Goal: Task Accomplishment & Management: Manage account settings

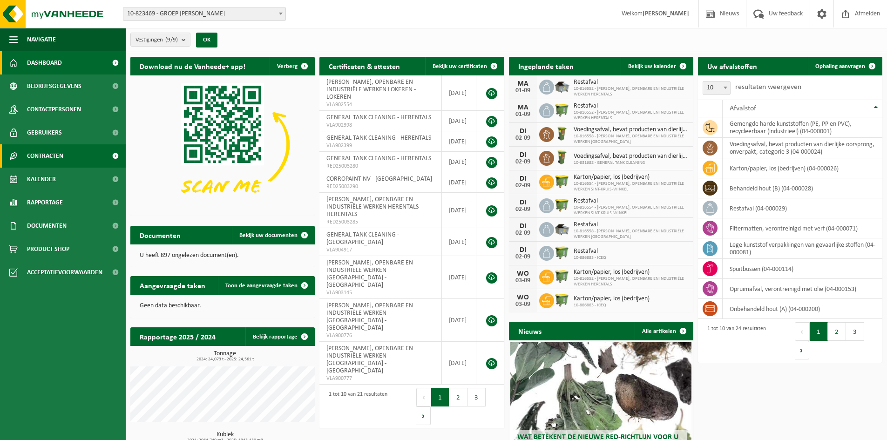
click at [60, 158] on span "Contracten" at bounding box center [45, 155] width 36 height 23
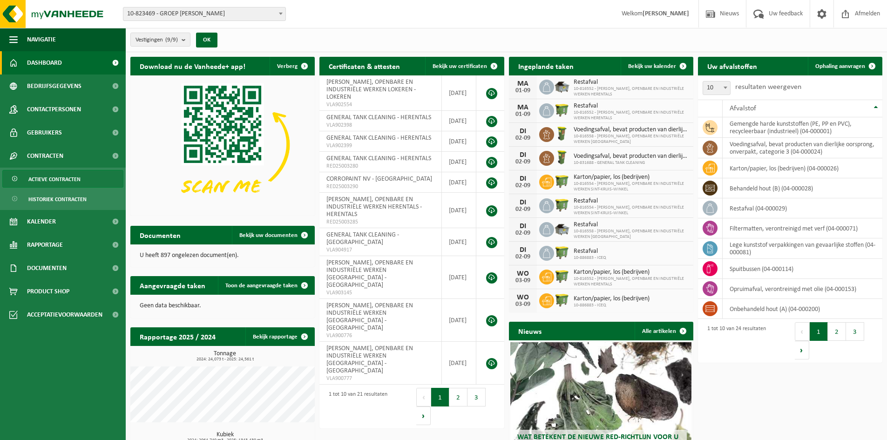
click at [54, 181] on span "Actieve contracten" at bounding box center [54, 180] width 52 height 18
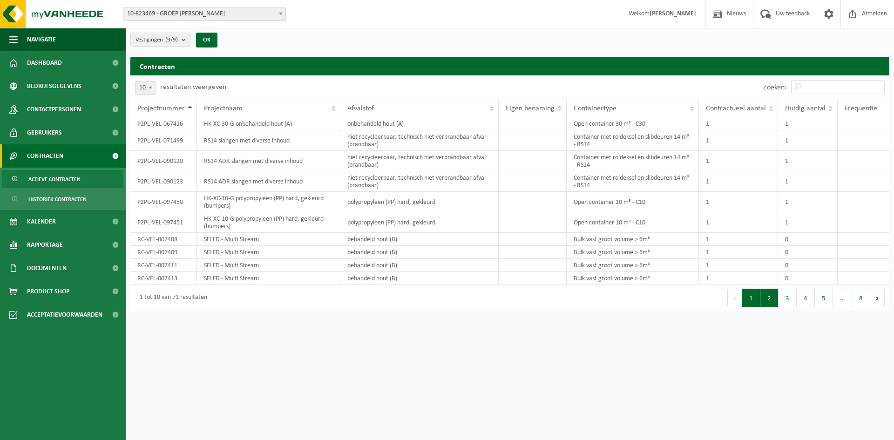
click at [776, 297] on button "2" at bounding box center [770, 298] width 18 height 19
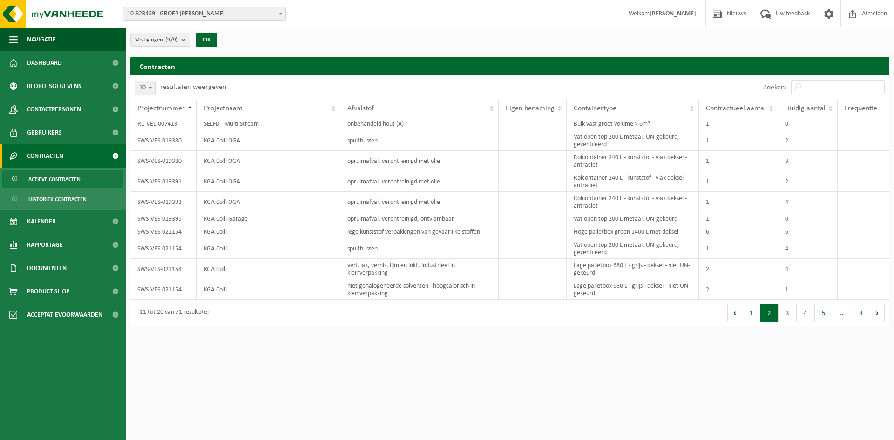
click at [776, 297] on td "2" at bounding box center [738, 290] width 79 height 20
click at [784, 309] on button "3" at bounding box center [788, 313] width 18 height 19
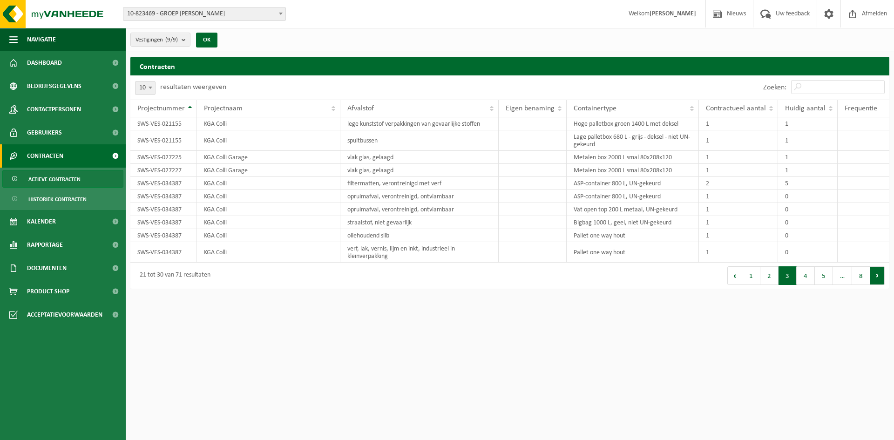
click at [877, 277] on button "Volgende" at bounding box center [878, 275] width 14 height 19
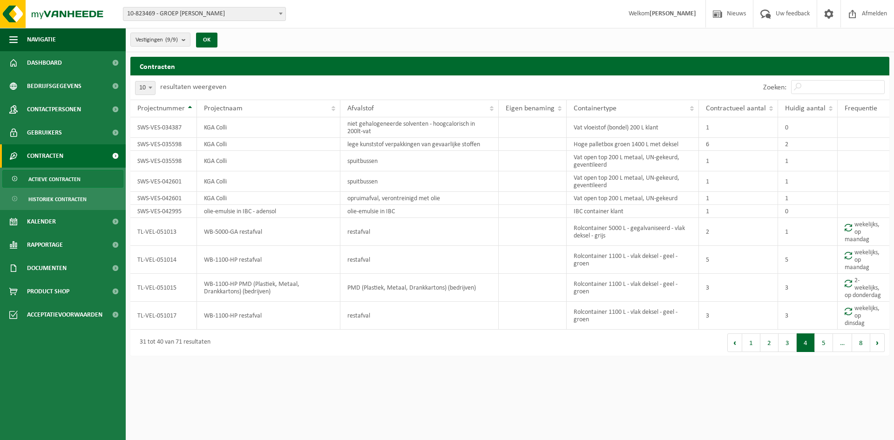
click at [877, 277] on td "2-wekelijks, op donderdag" at bounding box center [864, 288] width 52 height 28
click at [877, 343] on button "Volgende" at bounding box center [878, 343] width 14 height 19
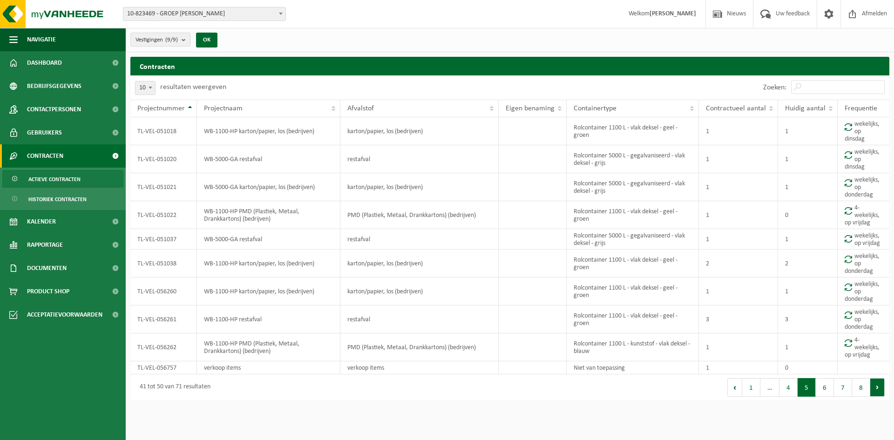
click at [874, 388] on button "Volgende" at bounding box center [878, 387] width 14 height 19
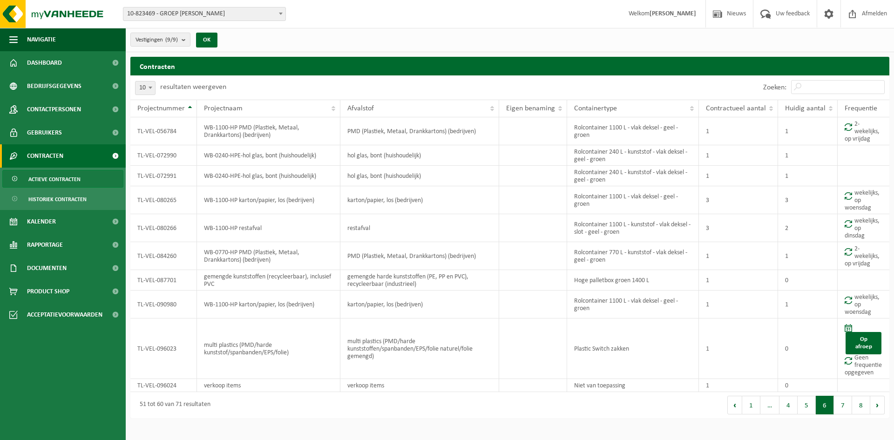
click at [874, 388] on td at bounding box center [864, 385] width 52 height 13
click at [877, 403] on button "Volgende" at bounding box center [878, 405] width 14 height 19
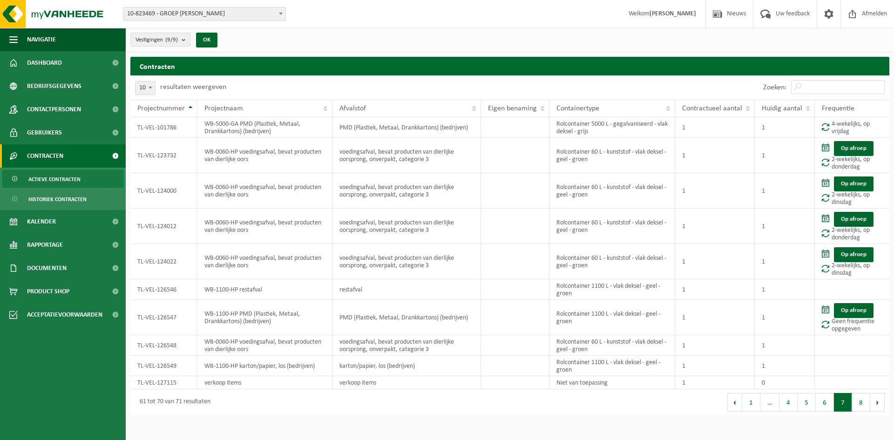
click at [877, 403] on button "Volgende" at bounding box center [878, 402] width 14 height 19
